Goal: Register for event/course

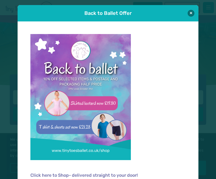
scroll to position [1, 0]
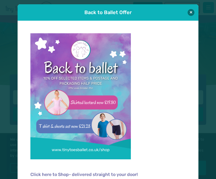
click at [190, 14] on button at bounding box center [191, 12] width 7 height 7
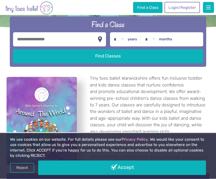
scroll to position [49, 0]
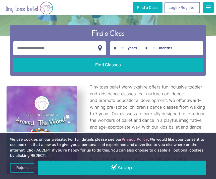
click at [135, 50] on label "years" at bounding box center [133, 48] width 10 height 5
click at [127, 52] on select "* * * * * * * * * * ** ** **" at bounding box center [120, 48] width 16 height 14
select select "*"
click at [97, 53] on input "text" at bounding box center [59, 48] width 93 height 14
type input "*******"
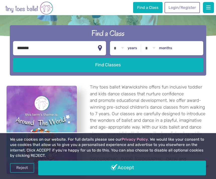
click at [108, 68] on button "Find Classes" at bounding box center [108, 65] width 191 height 14
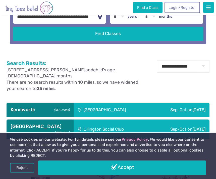
scroll to position [112, 0]
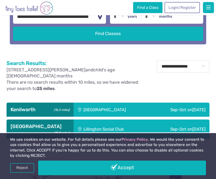
click at [179, 117] on div "Sep-Oct on Saturday" at bounding box center [180, 109] width 59 height 14
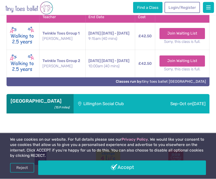
scroll to position [251, 0]
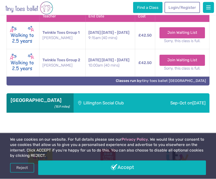
click at [188, 112] on div "Sep-Oct on Sunday" at bounding box center [180, 102] width 60 height 19
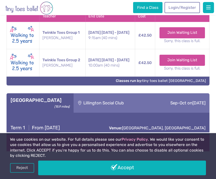
click at [188, 109] on div "Sep-Oct on Sunday" at bounding box center [180, 102] width 60 height 19
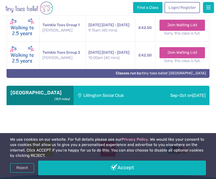
click at [194, 98] on span "[DATE]" at bounding box center [199, 95] width 13 height 5
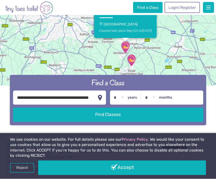
scroll to position [0, 0]
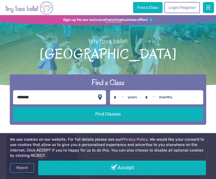
select select "*"
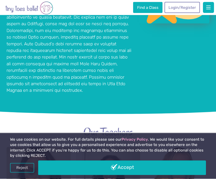
scroll to position [365, 0]
